Goal: Task Accomplishment & Management: Complete application form

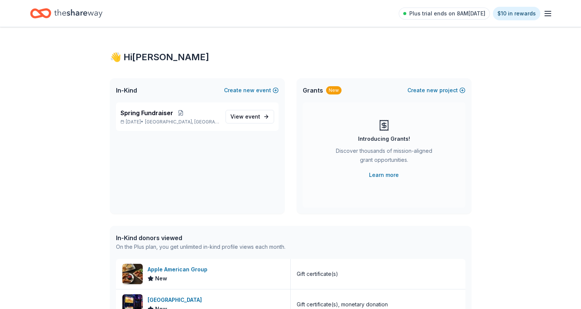
click at [550, 15] on icon "button" at bounding box center [548, 13] width 9 height 9
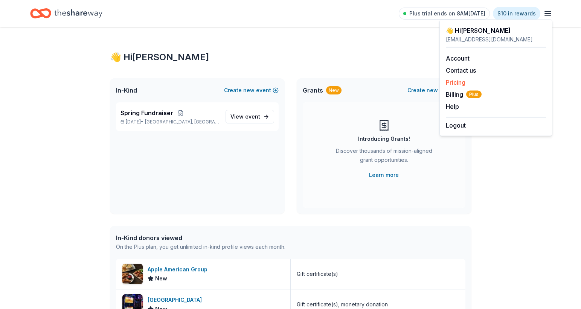
click at [455, 81] on link "Pricing" at bounding box center [456, 83] width 20 height 8
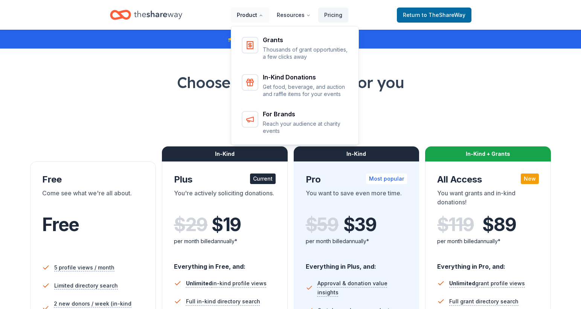
click at [261, 16] on icon "Main" at bounding box center [261, 15] width 5 height 5
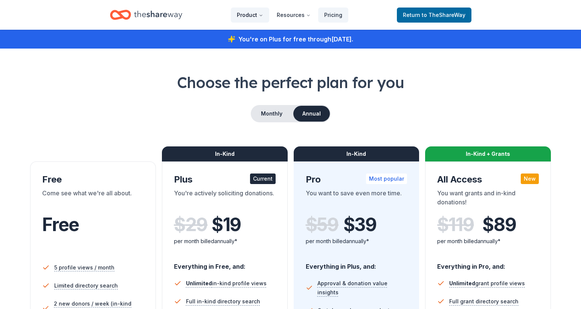
click at [261, 16] on icon "Main" at bounding box center [261, 15] width 5 height 5
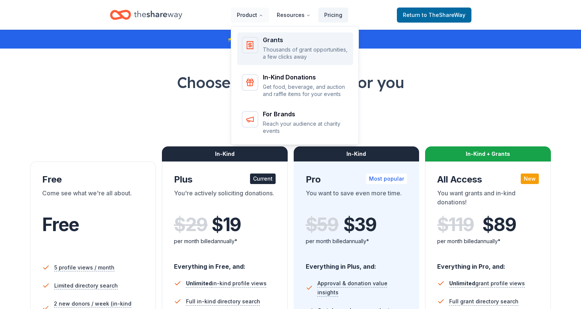
click at [285, 45] on div "Grants Thousands of grant opportunities, a few clicks away" at bounding box center [306, 49] width 86 height 24
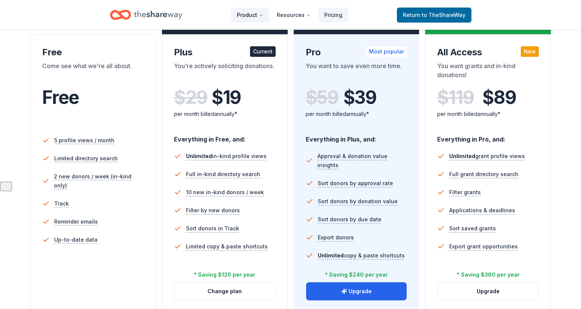
scroll to position [101, 0]
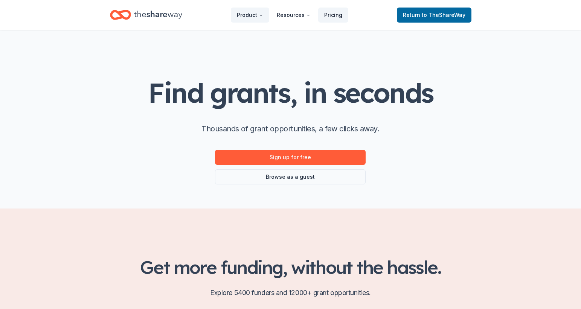
click at [335, 17] on link "Pricing" at bounding box center [333, 15] width 30 height 15
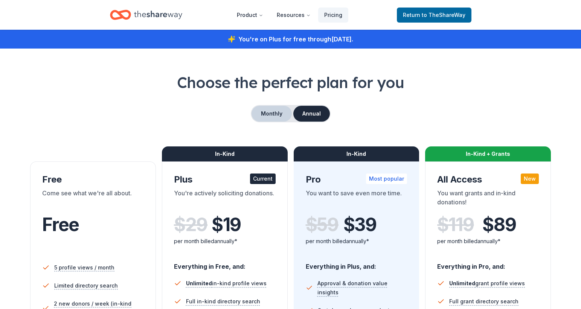
click at [281, 114] on button "Monthly" at bounding box center [272, 114] width 40 height 16
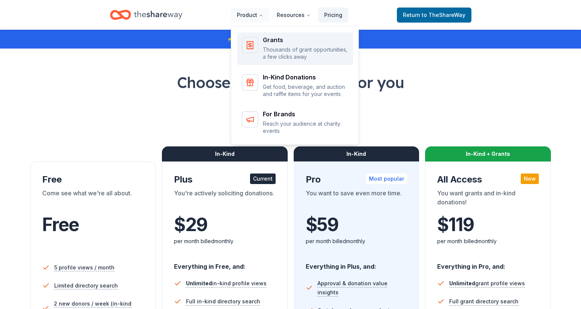
click at [274, 48] on p "Thousands of grant opportunities, a few clicks away" at bounding box center [306, 53] width 86 height 15
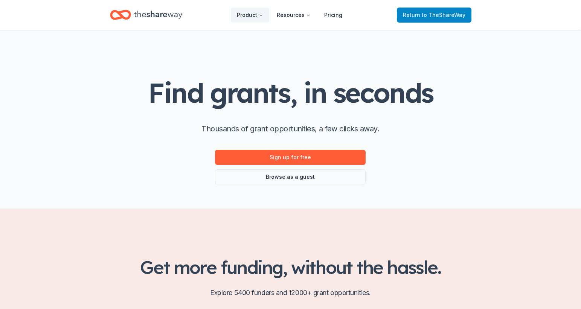
click at [436, 17] on span "to TheShareWay" at bounding box center [444, 15] width 44 height 6
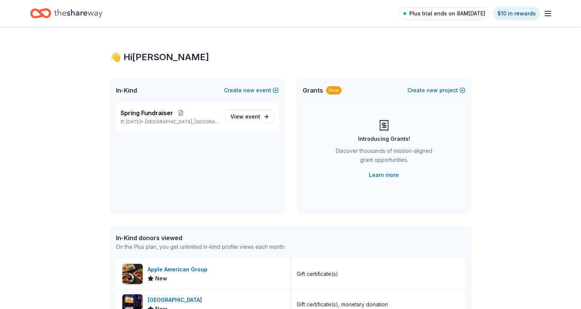
click at [432, 18] on span "Plus trial ends on 8AM, 9/17" at bounding box center [448, 13] width 76 height 9
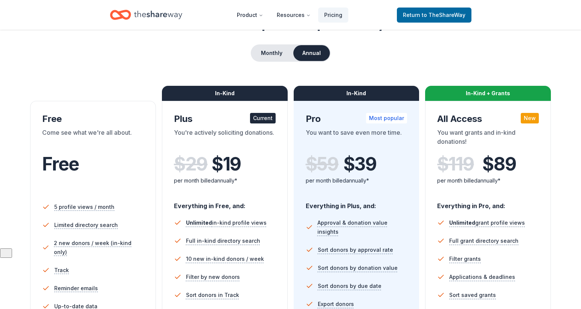
scroll to position [26, 0]
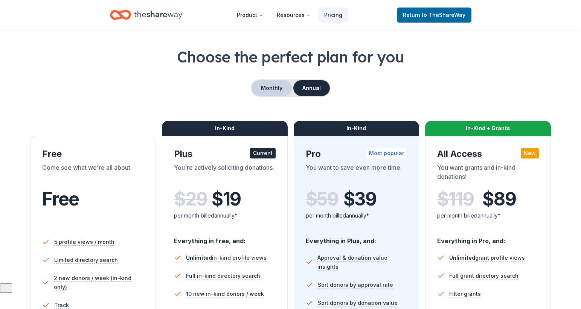
click at [270, 93] on button "Monthly" at bounding box center [272, 88] width 40 height 16
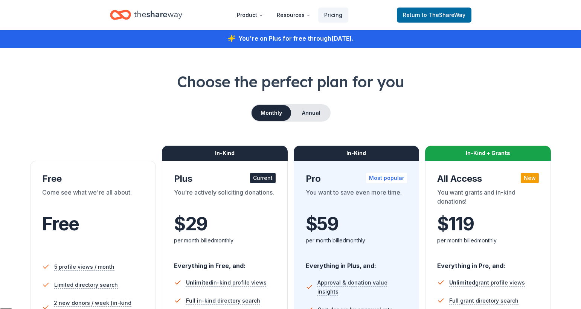
scroll to position [0, 0]
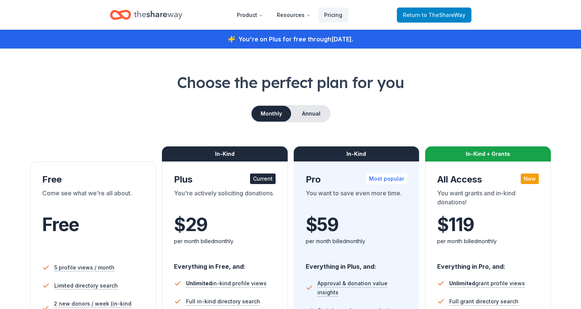
click at [427, 13] on span "to TheShareWay" at bounding box center [444, 15] width 44 height 6
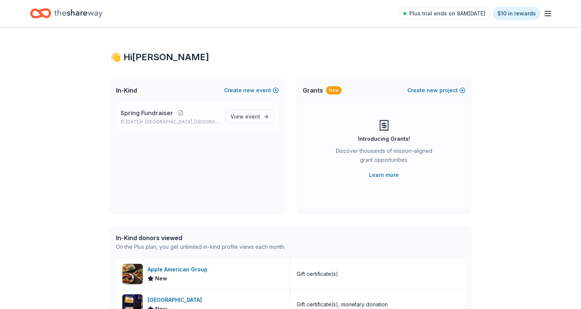
click at [143, 122] on p "Feb 14, 2026 • Atlanta, GA" at bounding box center [170, 122] width 99 height 6
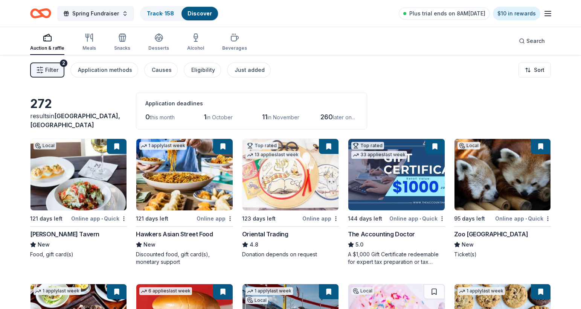
click at [549, 14] on icon "button" at bounding box center [548, 13] width 9 height 9
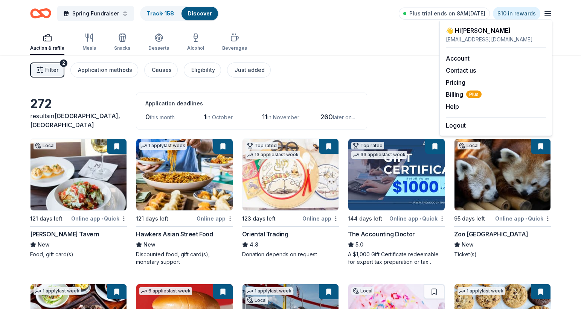
click at [357, 70] on div "Filter 2 Application methods Causes Eligibility Just added Sort" at bounding box center [290, 70] width 581 height 30
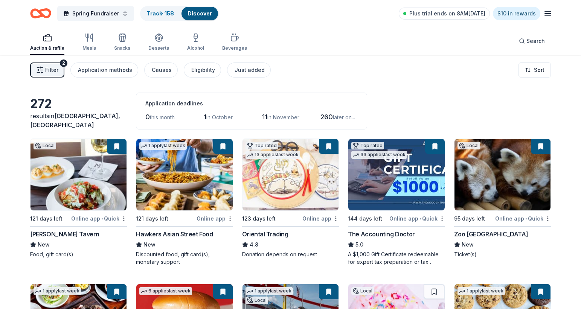
click at [547, 13] on icon "button" at bounding box center [548, 13] width 9 height 9
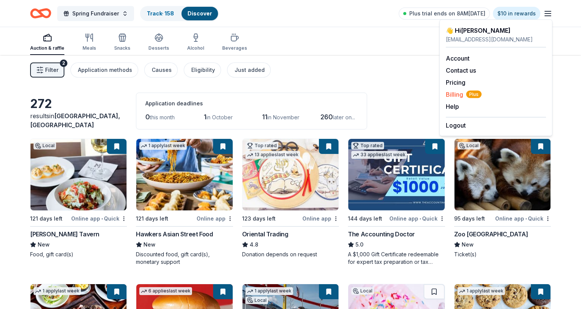
click at [451, 93] on span "Billing Plus" at bounding box center [464, 94] width 36 height 9
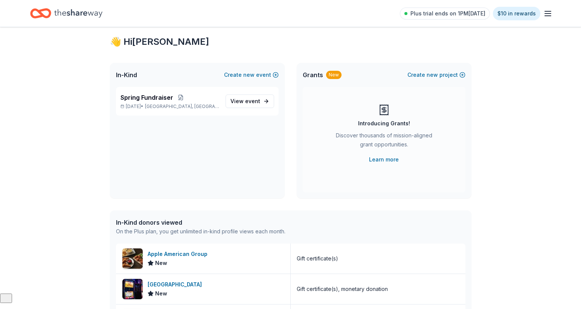
scroll to position [15, 0]
click at [265, 73] on button "Create new event" at bounding box center [251, 75] width 55 height 9
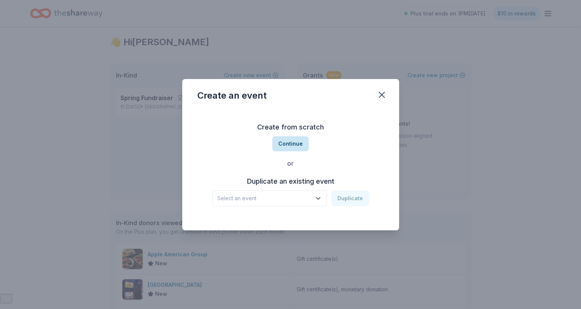
click at [291, 142] on button "Continue" at bounding box center [290, 143] width 37 height 15
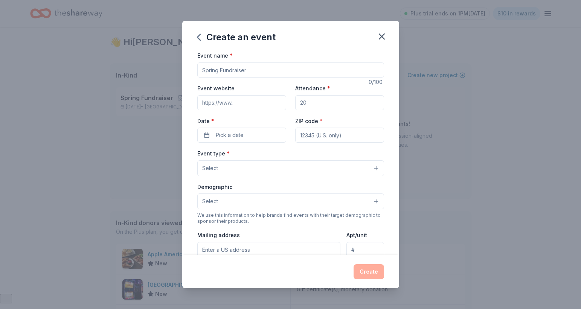
click at [258, 70] on input "Event name *" at bounding box center [290, 70] width 187 height 15
type input "Golf Tournament"
click at [326, 104] on input "Attendance *" at bounding box center [339, 102] width 89 height 15
type input "50"
click at [202, 133] on button "Pick a date" at bounding box center [241, 135] width 89 height 15
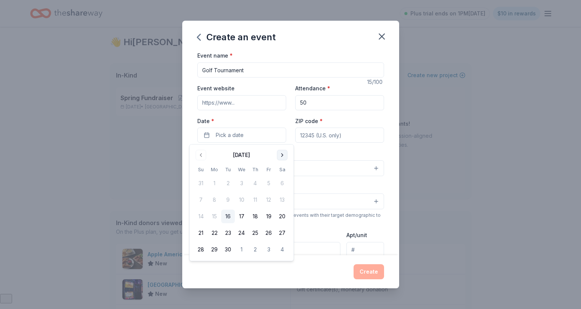
click at [283, 153] on button "Go to next month" at bounding box center [282, 155] width 11 height 11
click at [282, 182] on button "1" at bounding box center [283, 184] width 14 height 14
click at [328, 135] on input "ZIP code *" at bounding box center [339, 135] width 89 height 15
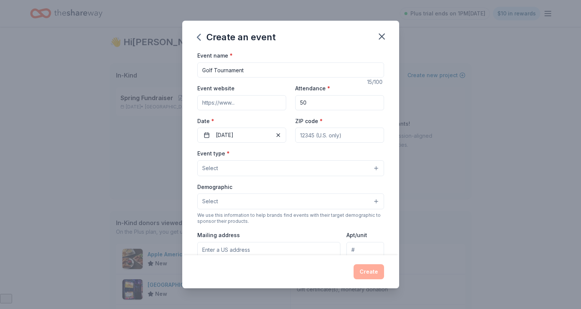
click at [349, 135] on input "ZIP code *" at bounding box center [339, 135] width 89 height 15
paste input "33445"
type input "33445"
click at [238, 169] on button "Select" at bounding box center [290, 169] width 187 height 16
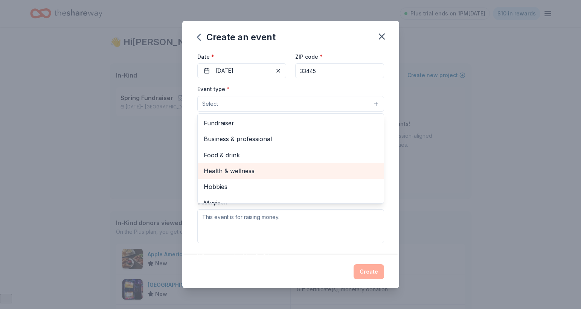
scroll to position [49, 0]
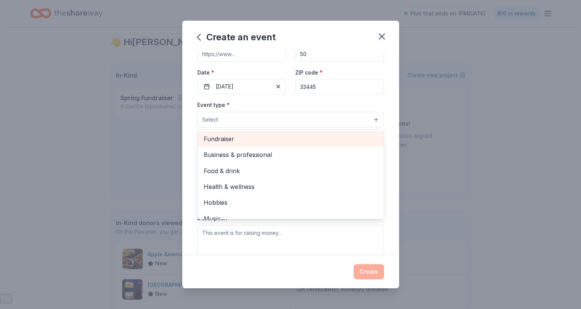
click at [217, 135] on span "Fundraiser" at bounding box center [291, 139] width 174 height 10
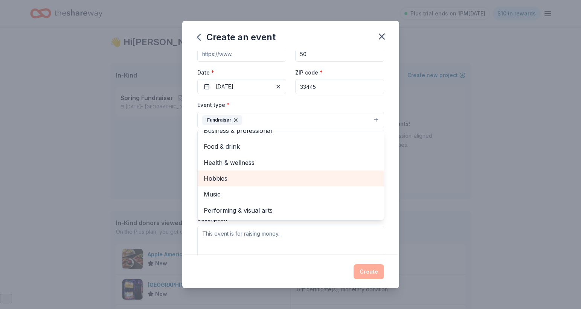
scroll to position [0, 0]
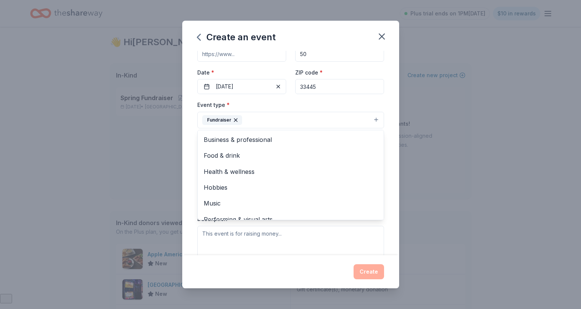
click at [436, 131] on div "Create an event Event name * Golf Tournament 15 /100 Event website Attendance *…" at bounding box center [290, 154] width 581 height 309
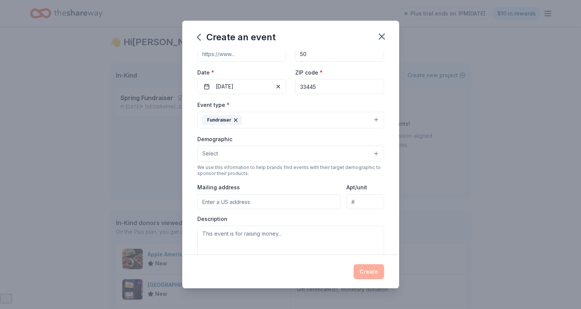
click at [266, 154] on button "Select" at bounding box center [290, 154] width 187 height 16
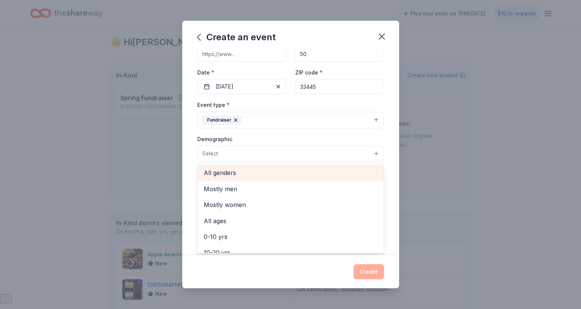
click at [231, 171] on span "All genders" at bounding box center [291, 173] width 174 height 10
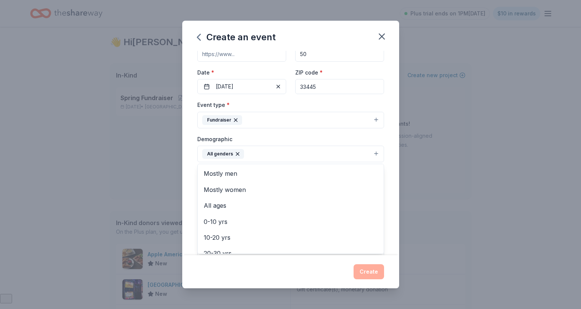
click at [150, 171] on div "Create an event Event name * Golf Tournament 15 /100 Event website Attendance *…" at bounding box center [290, 154] width 581 height 309
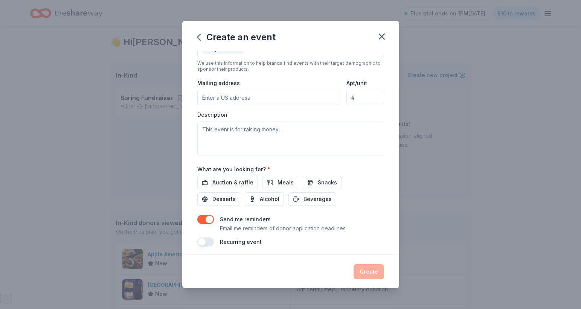
scroll to position [157, 0]
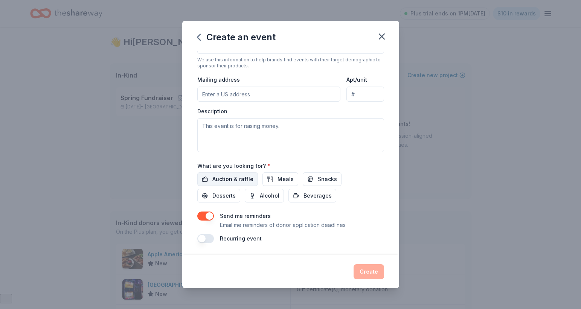
click at [228, 176] on span "Auction & raffle" at bounding box center [233, 179] width 41 height 9
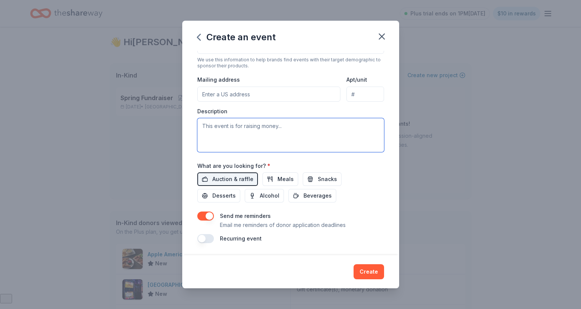
click at [226, 129] on textarea at bounding box center [290, 135] width 187 height 34
type textarea "B"
type textarea "Veterans"
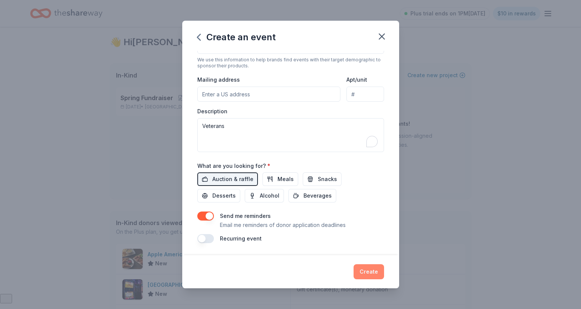
click at [373, 272] on button "Create" at bounding box center [369, 272] width 31 height 15
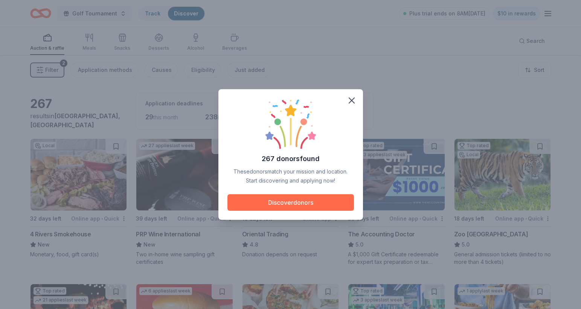
click at [304, 200] on button "Discover donors" at bounding box center [291, 202] width 127 height 17
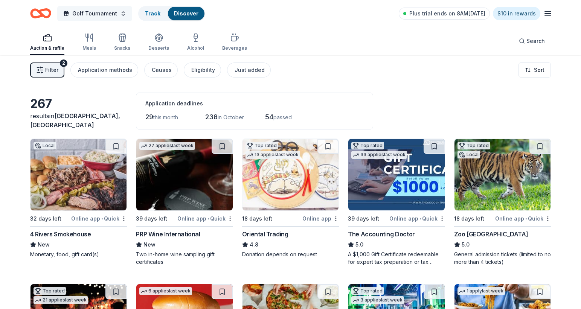
click at [113, 13] on span "Golf Tournament" at bounding box center [94, 13] width 45 height 9
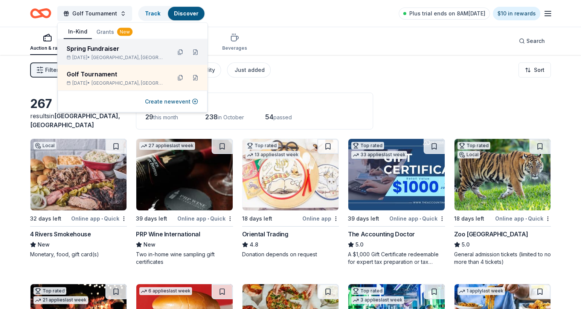
click at [95, 52] on div "Spring Fundraiser" at bounding box center [116, 48] width 99 height 9
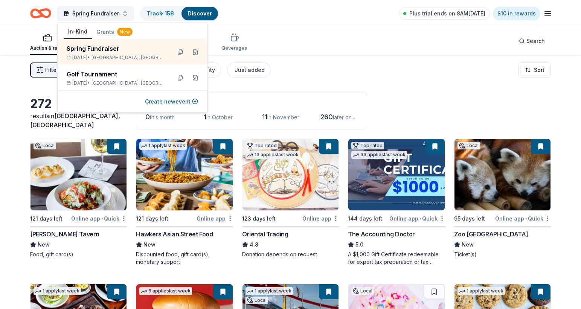
click at [335, 18] on div "Spring Fundraiser Track · 158 Discover Plus trial ends on 8AM[DATE] $10 in rewa…" at bounding box center [290, 14] width 521 height 18
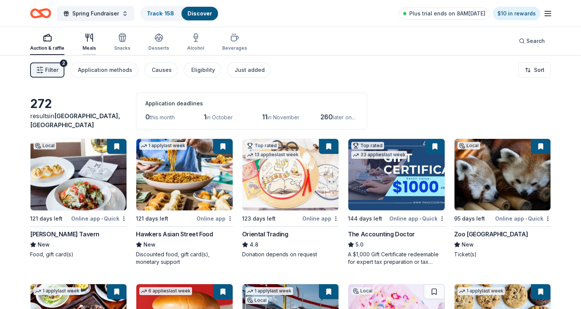
click at [92, 42] on icon "button" at bounding box center [89, 37] width 9 height 9
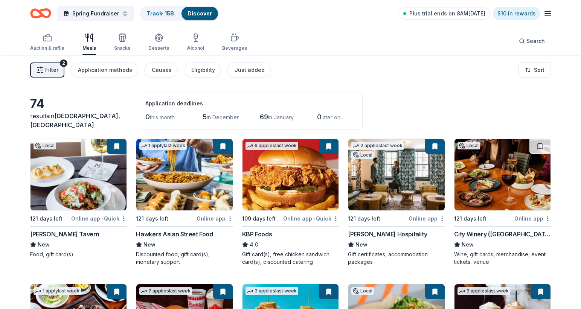
click at [547, 16] on icon "button" at bounding box center [548, 13] width 9 height 9
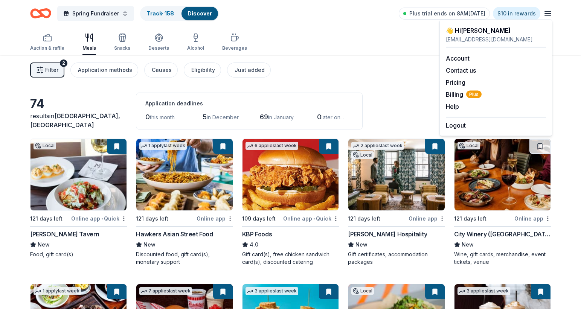
click at [280, 69] on div "Filter 2 Application methods Causes Eligibility Just added Sort" at bounding box center [290, 70] width 581 height 30
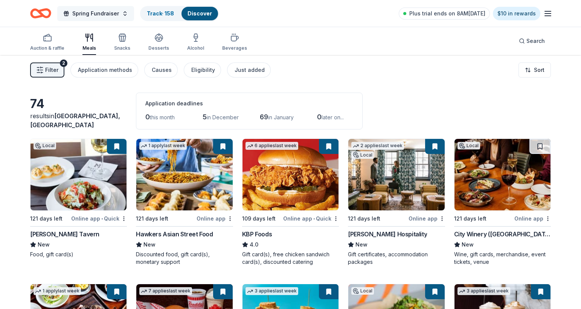
click at [91, 15] on span "Spring Fundraiser" at bounding box center [95, 13] width 47 height 9
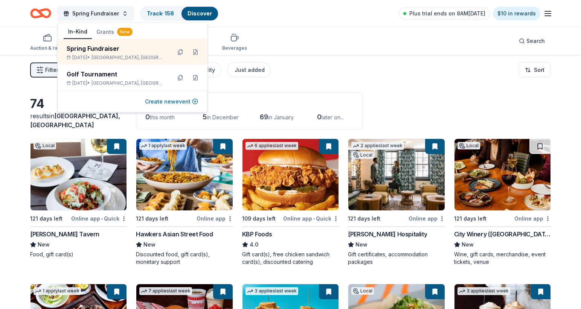
click at [167, 105] on button "Create new event" at bounding box center [171, 101] width 53 height 9
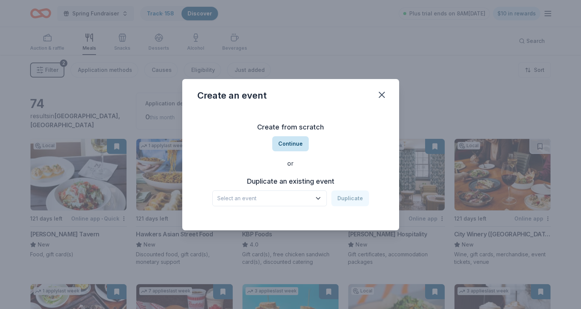
click at [291, 146] on button "Continue" at bounding box center [290, 143] width 37 height 15
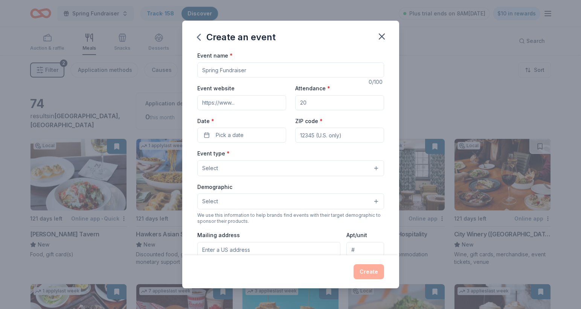
click at [242, 73] on input "Event name *" at bounding box center [290, 70] width 187 height 15
type input "School Fundraiser"
click at [315, 104] on input "Attendance *" at bounding box center [339, 102] width 89 height 15
type input "50"
click at [243, 134] on span "Pick a date" at bounding box center [230, 135] width 28 height 9
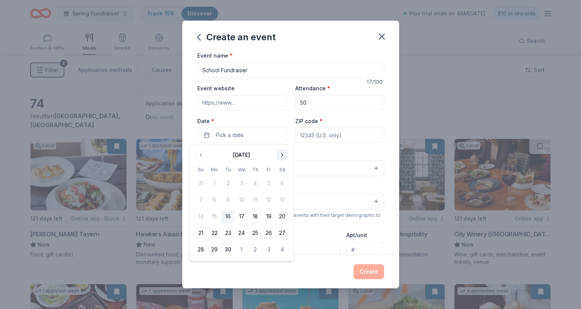
click at [281, 153] on button "Go to next month" at bounding box center [282, 155] width 11 height 11
click at [281, 181] on button "6" at bounding box center [283, 184] width 14 height 14
click at [327, 134] on input "ZIP code *" at bounding box center [339, 135] width 89 height 15
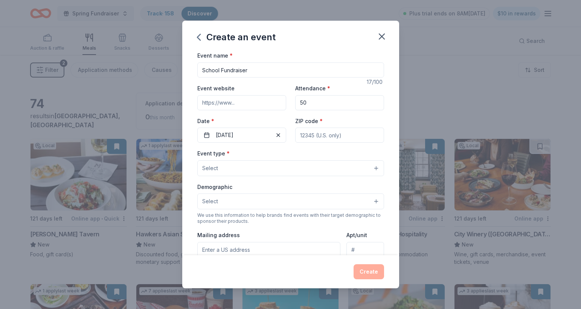
click at [312, 138] on input "ZIP code *" at bounding box center [339, 135] width 89 height 15
paste input "64124"
type input "64124"
click at [285, 169] on button "Select" at bounding box center [290, 169] width 187 height 16
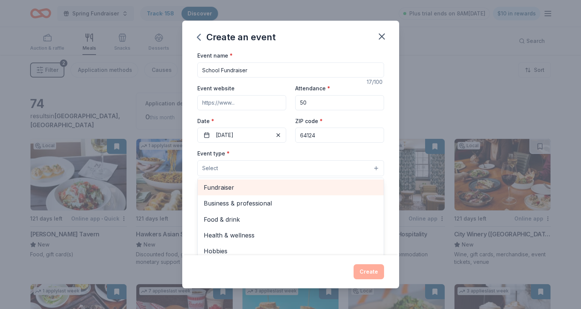
click at [240, 184] on span "Fundraiser" at bounding box center [291, 188] width 174 height 10
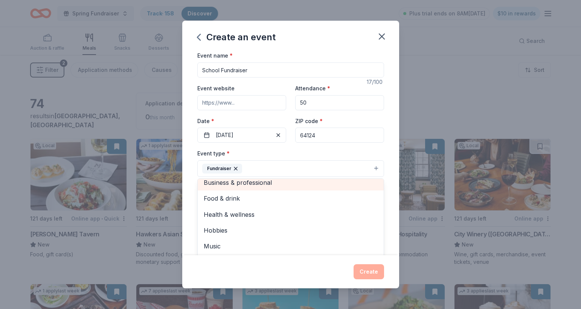
scroll to position [9, 0]
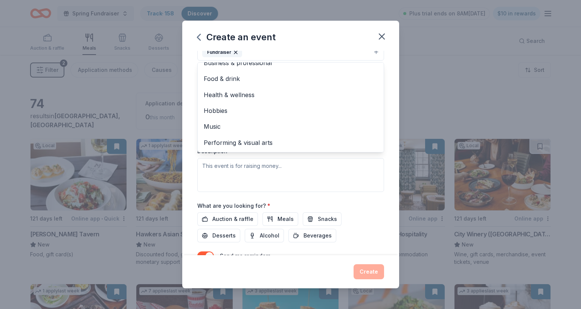
click at [228, 187] on div "Event type * Fundraiser Business & professional Food & drink Health & wellness …" at bounding box center [290, 111] width 187 height 159
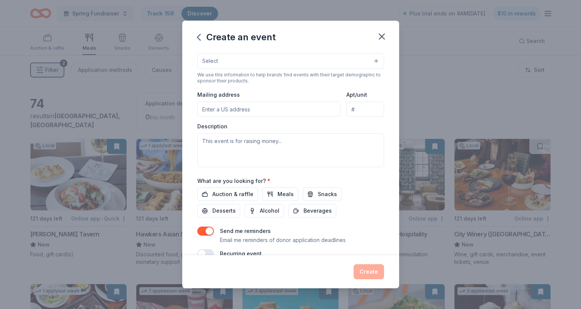
scroll to position [142, 0]
click at [225, 194] on span "Auction & raffle" at bounding box center [233, 193] width 41 height 9
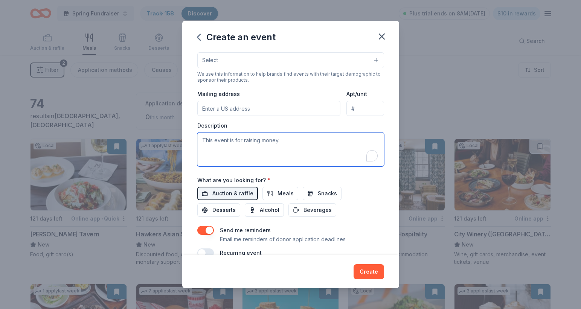
click at [219, 145] on textarea "To enrich screen reader interactions, please activate Accessibility in Grammarl…" at bounding box center [290, 150] width 187 height 34
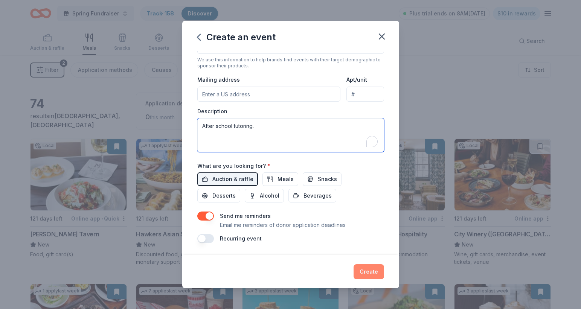
type textarea "After school tutoring."
click at [370, 270] on button "Create" at bounding box center [369, 272] width 31 height 15
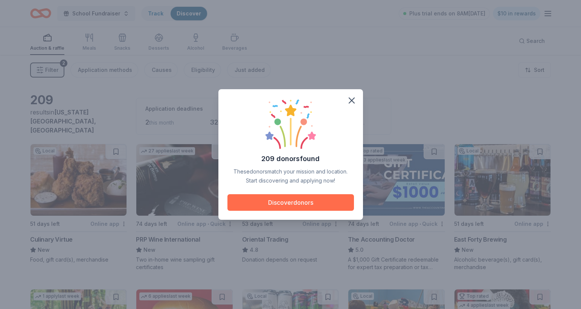
click at [313, 199] on button "Discover donors" at bounding box center [291, 202] width 127 height 17
